Goal: Find specific fact: Find contact information

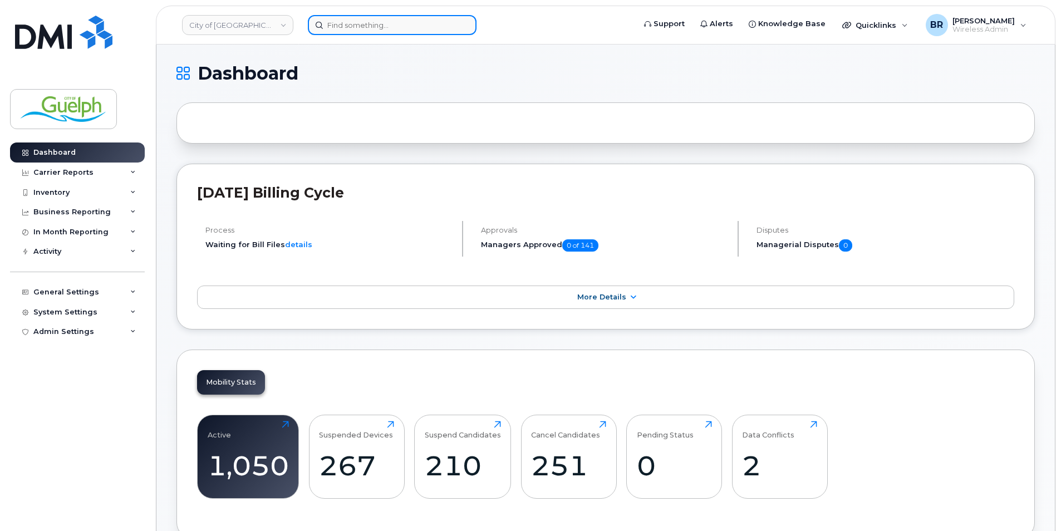
click at [361, 29] on input at bounding box center [392, 25] width 169 height 20
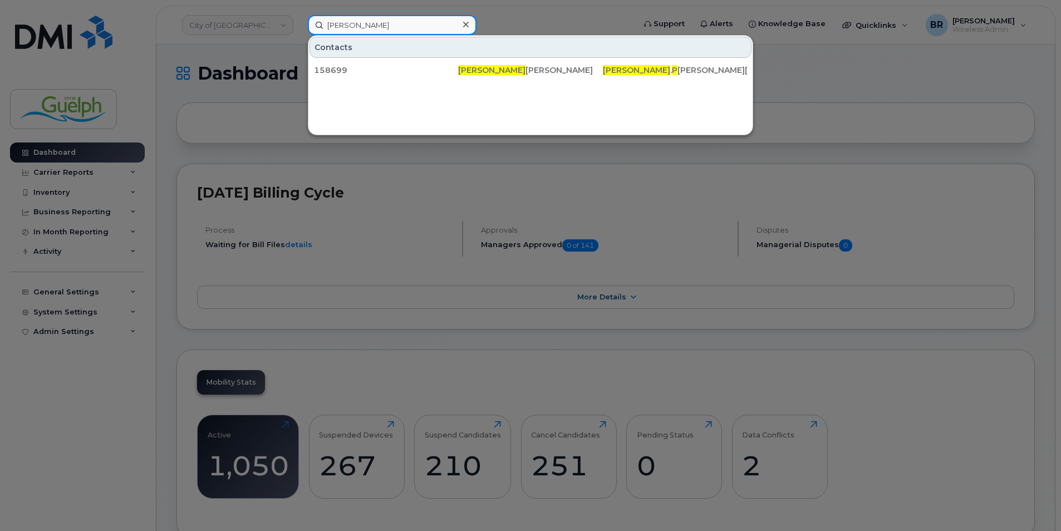
type input "[PERSON_NAME]"
click at [468, 24] on icon at bounding box center [466, 24] width 6 height 9
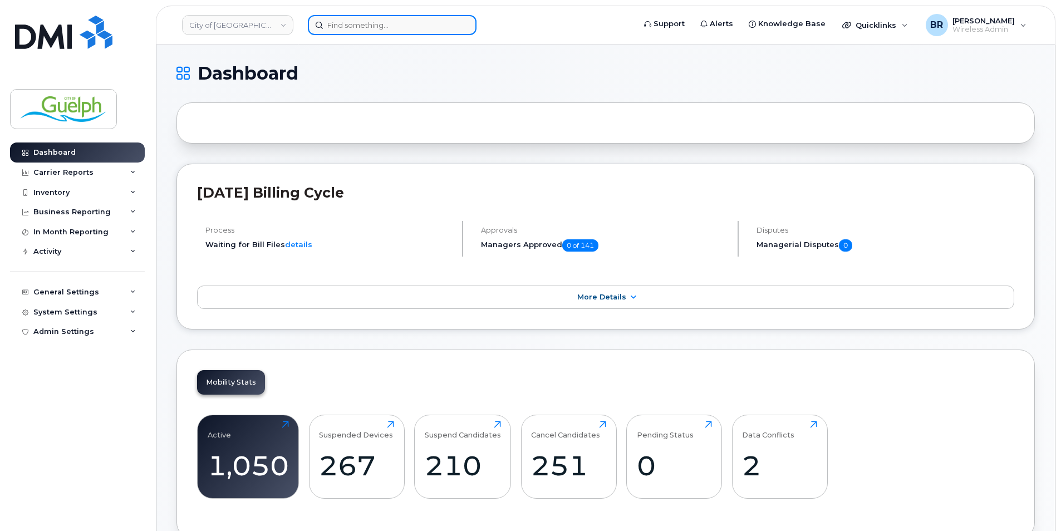
click at [368, 34] on input at bounding box center [392, 25] width 169 height 20
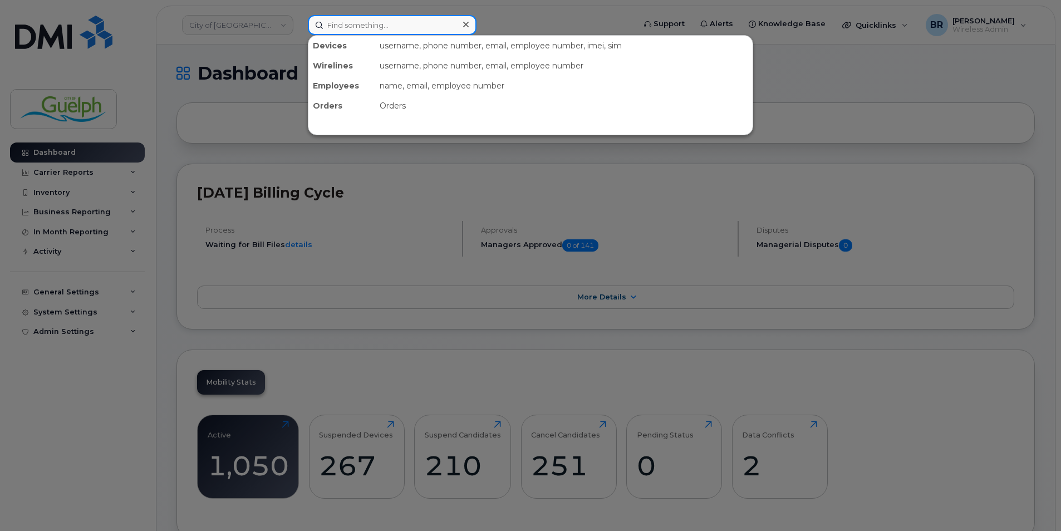
click at [419, 27] on input at bounding box center [392, 25] width 169 height 20
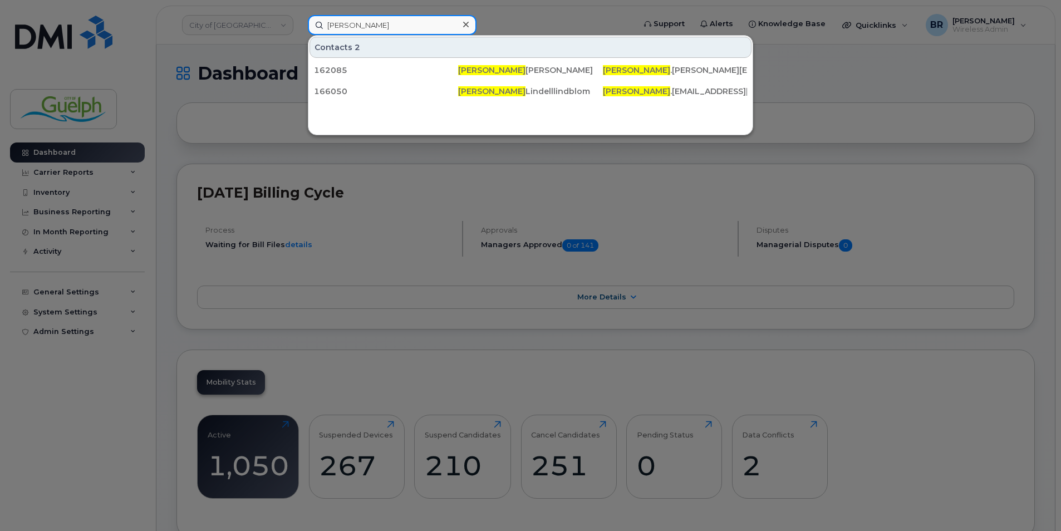
type input "[PERSON_NAME]"
drag, startPoint x: 375, startPoint y: 29, endPoint x: 300, endPoint y: 29, distance: 75.1
click at [301, 30] on div "[PERSON_NAME] Contacts 166050 [PERSON_NAME] [PERSON_NAME] . L [EMAIL_ADDRESS][D…" at bounding box center [467, 25] width 337 height 20
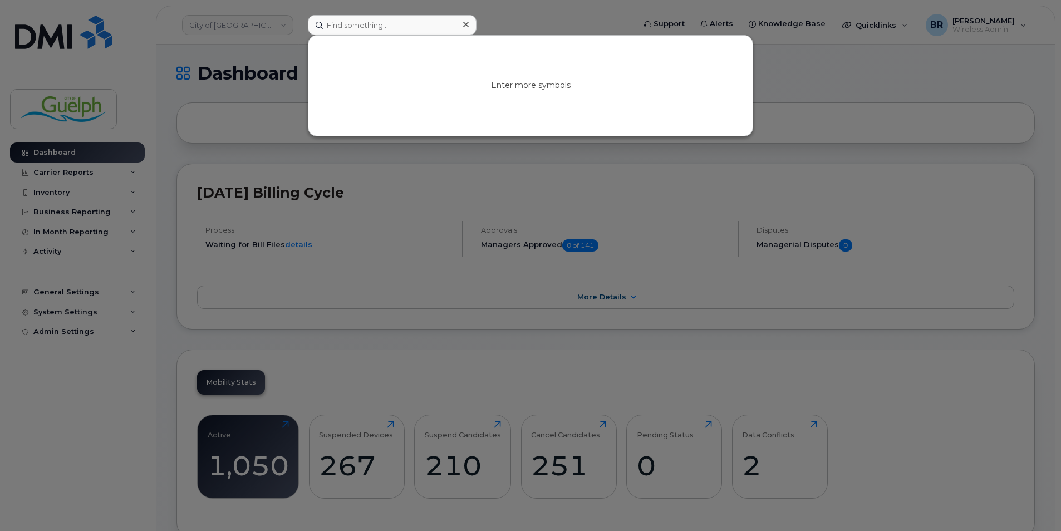
click at [466, 25] on icon at bounding box center [466, 25] width 6 height 6
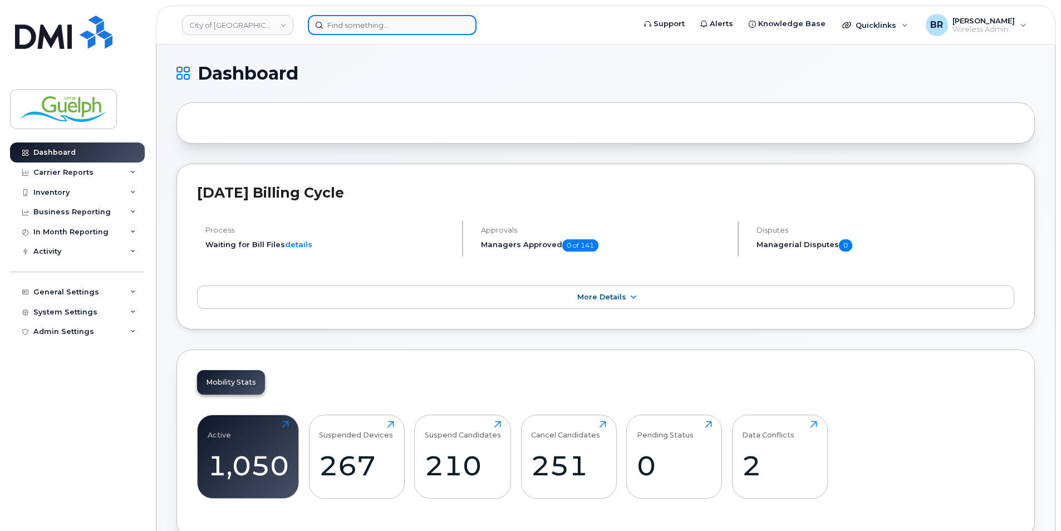
click at [347, 31] on input at bounding box center [392, 25] width 169 height 20
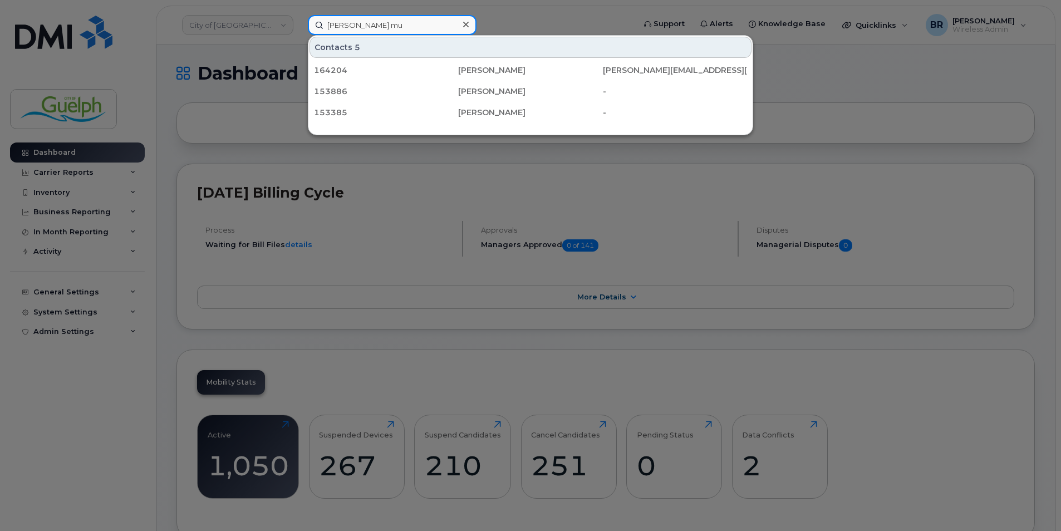
type input "[PERSON_NAME]"
drag, startPoint x: 373, startPoint y: 30, endPoint x: 253, endPoint y: 17, distance: 121.0
click at [299, 17] on div "[PERSON_NAME] mur Contacts 161412 [PERSON_NAME] [PERSON_NAME] . Mur [EMAIL_ADDR…" at bounding box center [467, 25] width 337 height 20
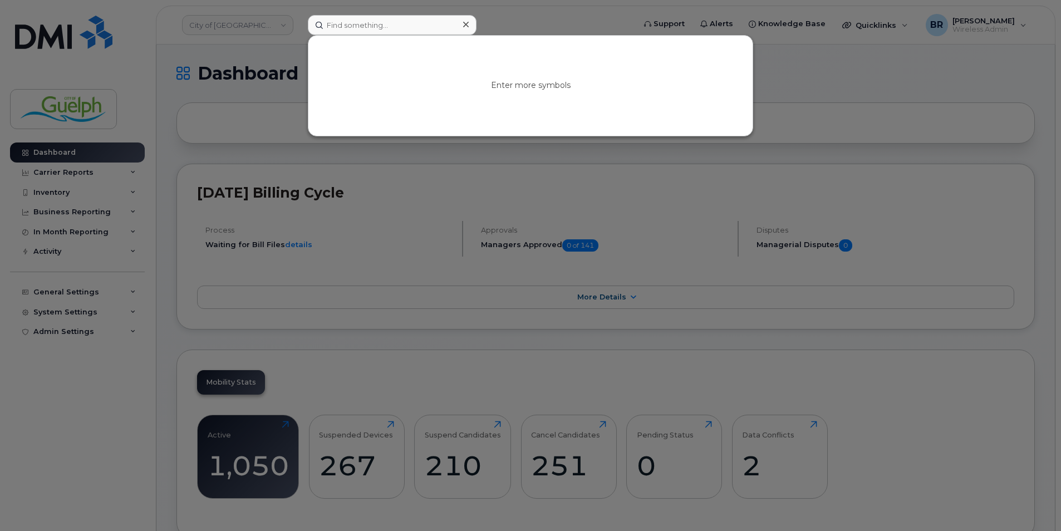
click at [465, 26] on icon at bounding box center [466, 25] width 6 height 6
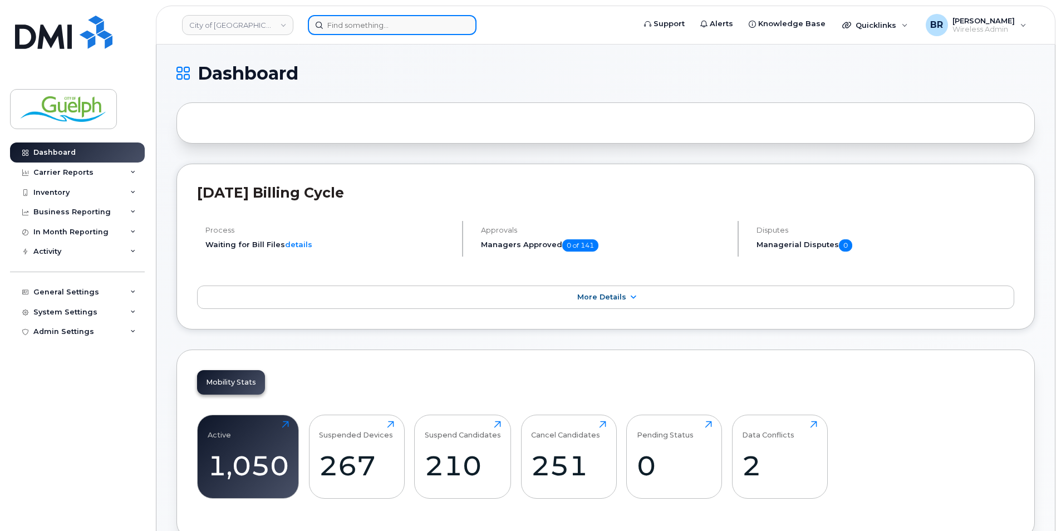
click at [367, 33] on input at bounding box center [392, 25] width 169 height 20
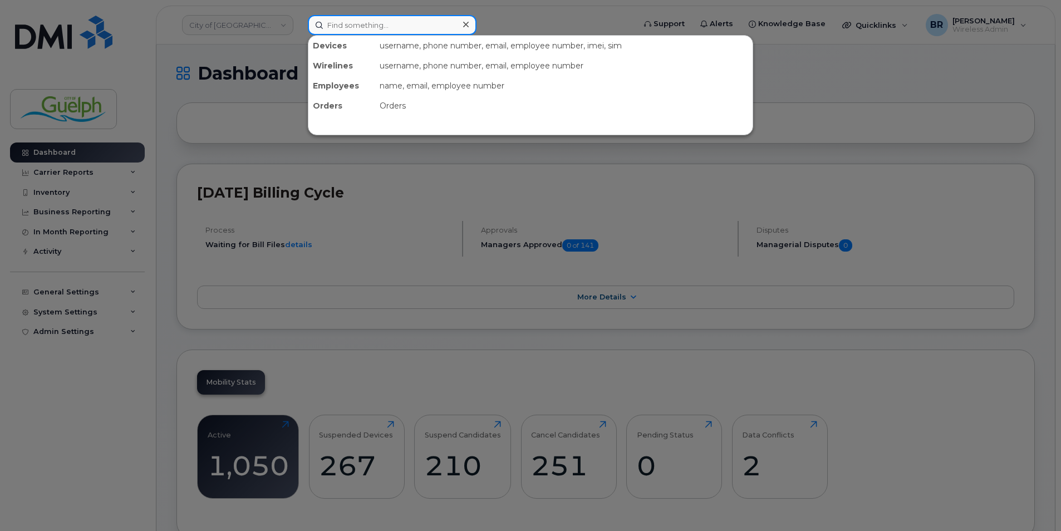
paste input "2263325127"
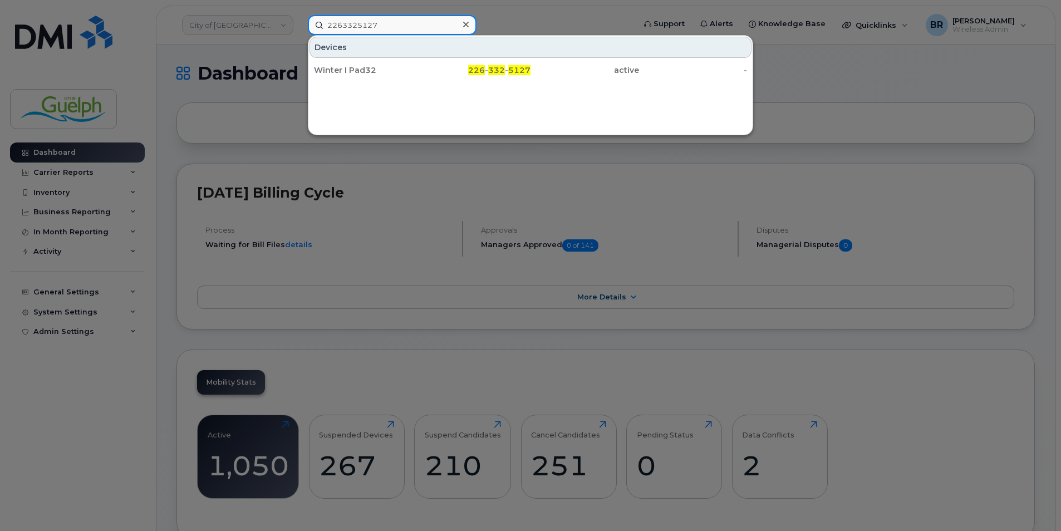
type input "2263325127"
click at [468, 22] on icon at bounding box center [466, 24] width 6 height 9
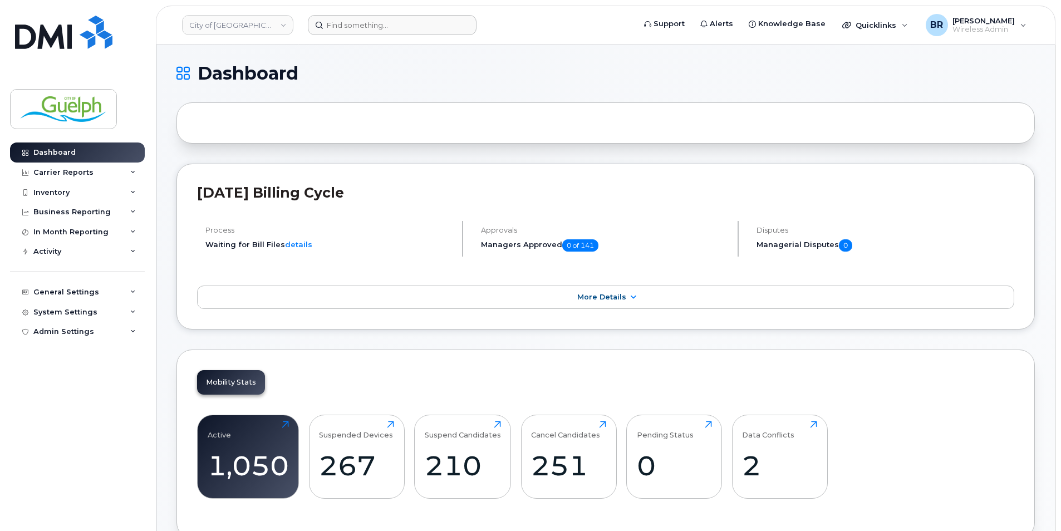
click at [516, 26] on form at bounding box center [467, 25] width 319 height 20
